Goal: Task Accomplishment & Management: Use online tool/utility

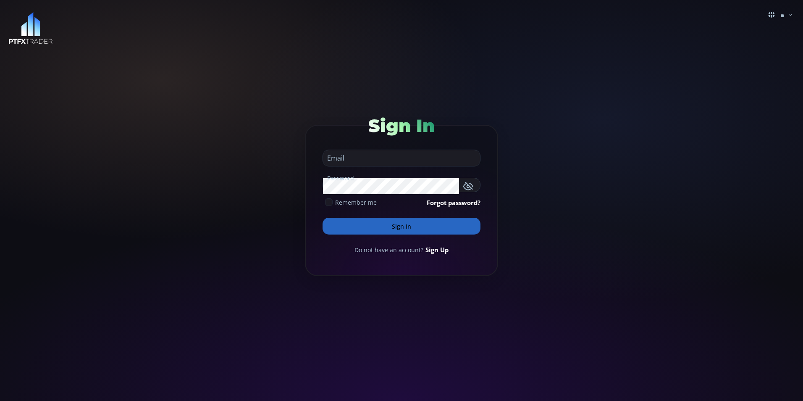
click at [348, 160] on input "email" at bounding box center [399, 158] width 153 height 16
type input "**********"
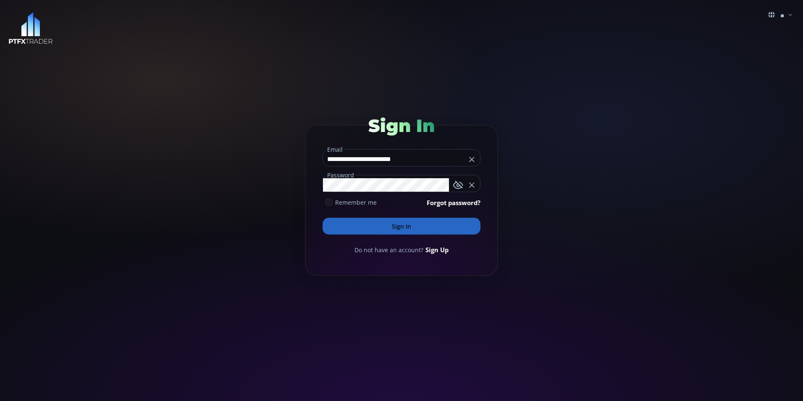
click at [396, 225] on button "Sign In" at bounding box center [401, 225] width 158 height 17
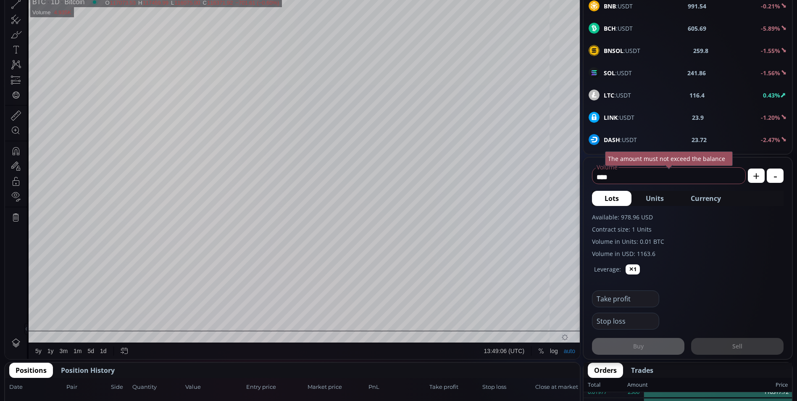
scroll to position [210, 0]
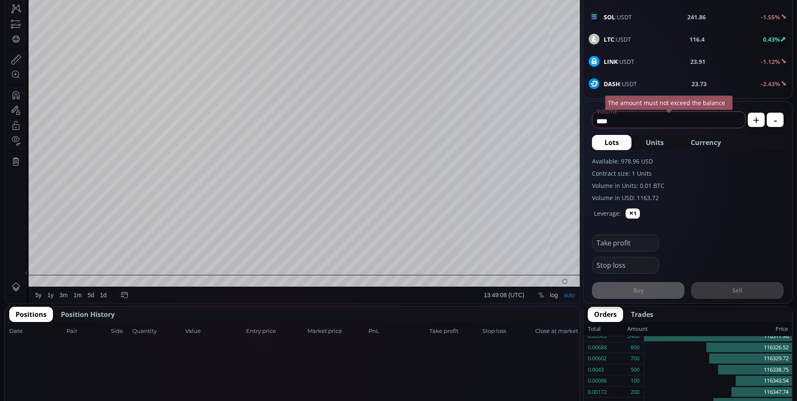
click at [103, 314] on span "Position History" at bounding box center [88, 314] width 54 height 10
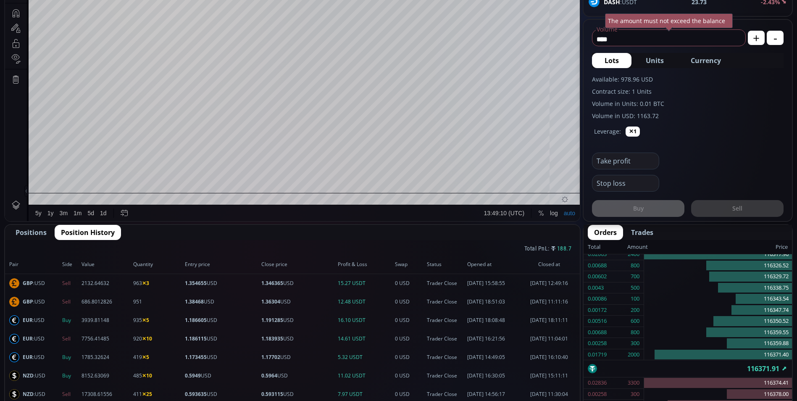
scroll to position [294, 0]
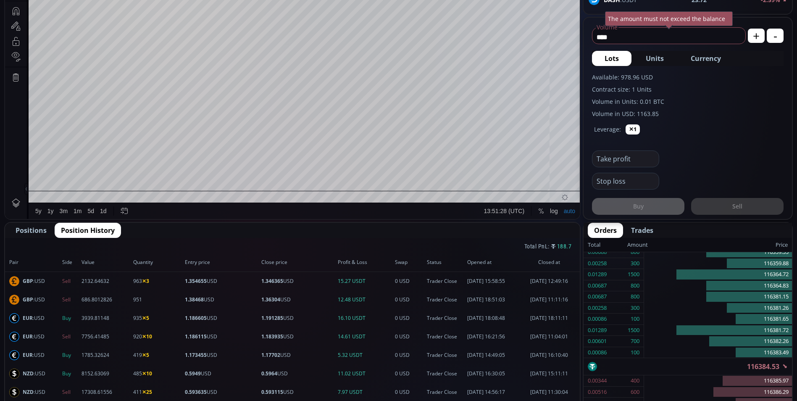
click at [35, 229] on span "Positions" at bounding box center [31, 230] width 31 height 10
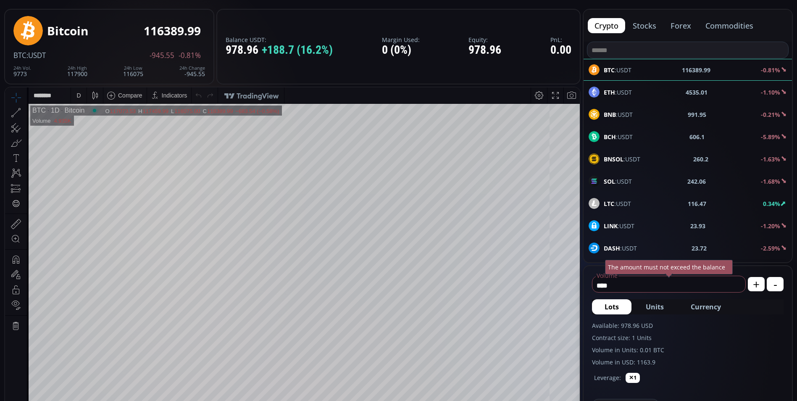
scroll to position [0, 0]
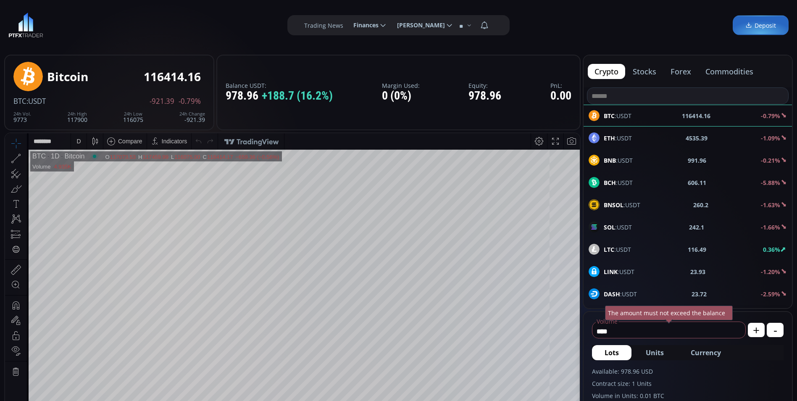
click at [680, 72] on button "forex" at bounding box center [680, 71] width 34 height 15
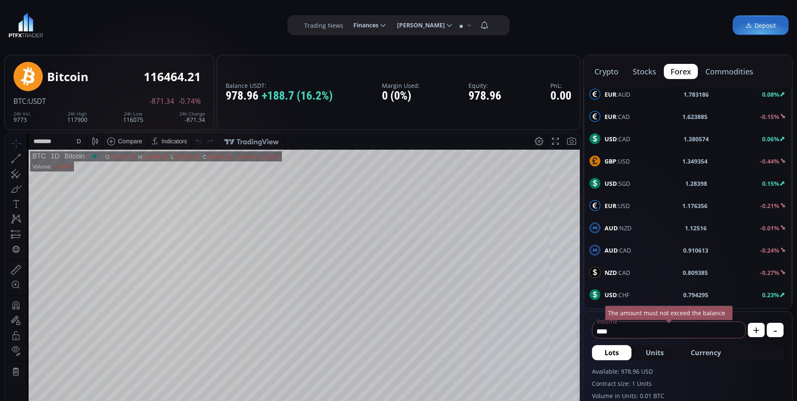
scroll to position [420, 0]
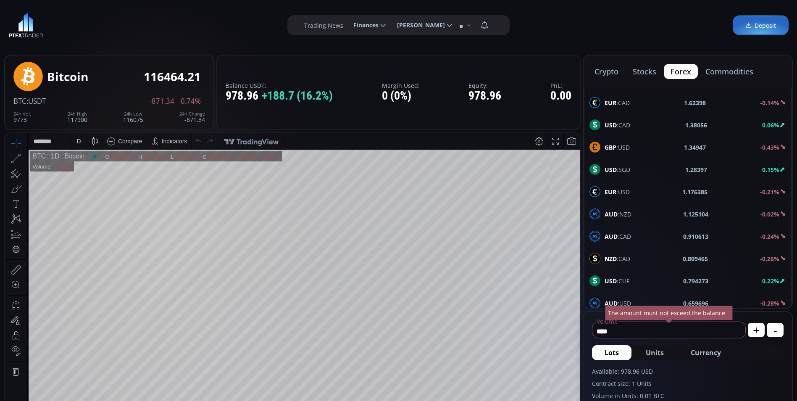
click at [614, 281] on b "USD" at bounding box center [610, 281] width 12 height 8
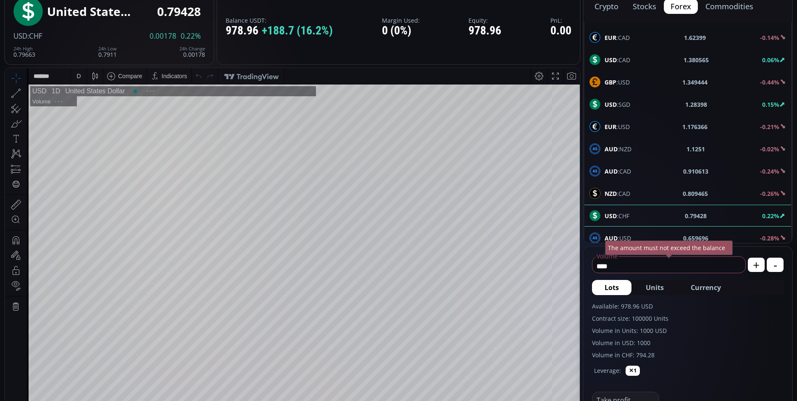
scroll to position [84, 0]
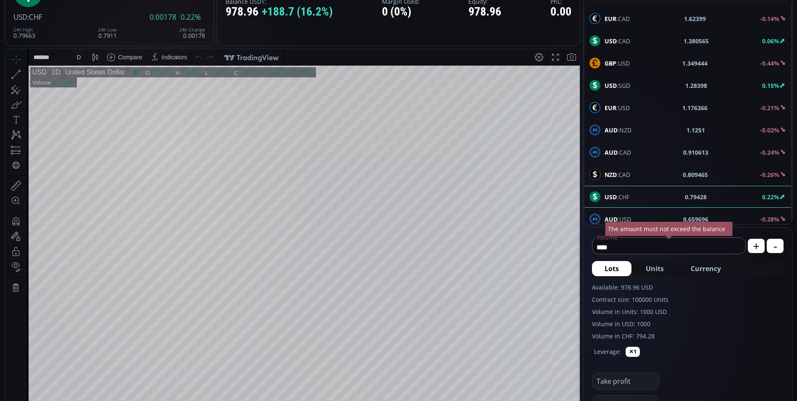
click at [698, 266] on span "Currency" at bounding box center [705, 268] width 30 height 10
click at [736, 246] on use at bounding box center [734, 246] width 5 height 5
type input "*"
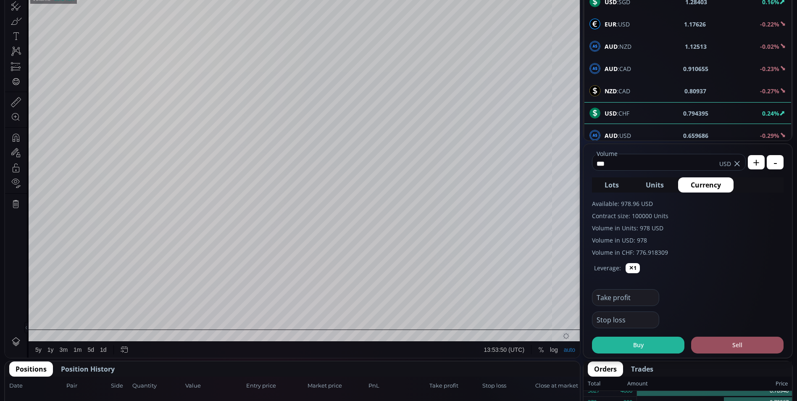
scroll to position [168, 0]
type input "***"
click at [736, 344] on button "Sell" at bounding box center [737, 344] width 92 height 17
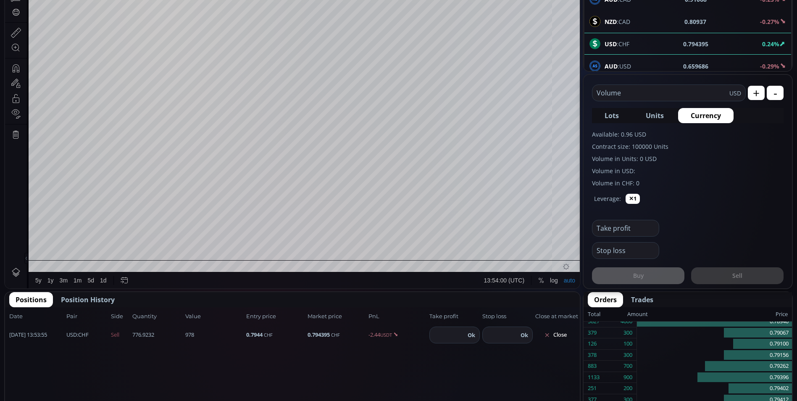
scroll to position [252, 0]
